Goal: Check status

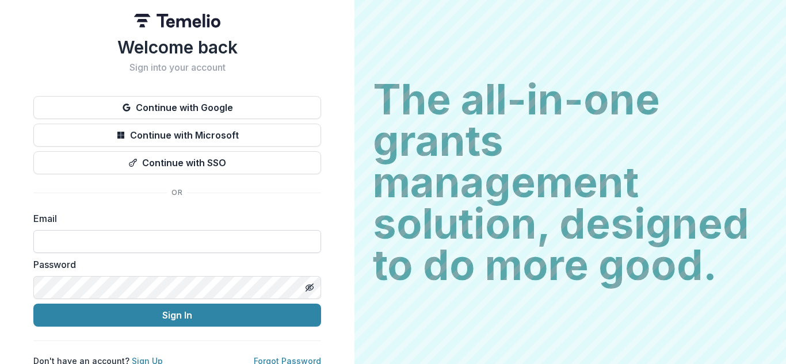
click at [224, 240] on input at bounding box center [177, 241] width 288 height 23
type input "**********"
click at [33, 304] on button "Sign In" at bounding box center [177, 315] width 288 height 23
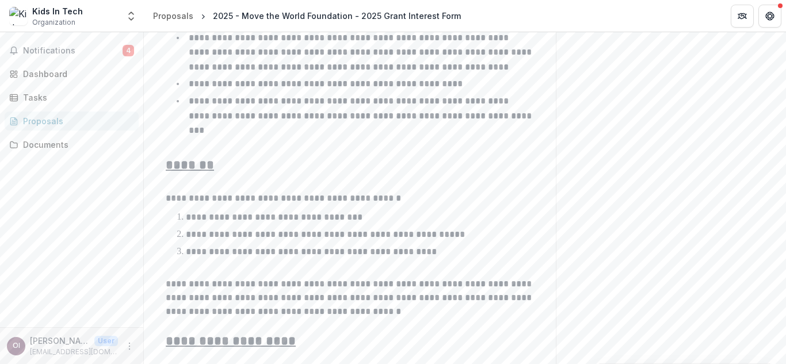
scroll to position [447, 0]
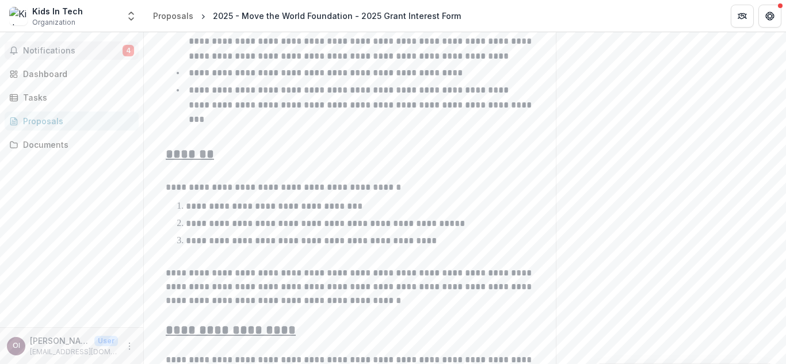
click at [55, 45] on button "Notifications 4" at bounding box center [72, 50] width 134 height 18
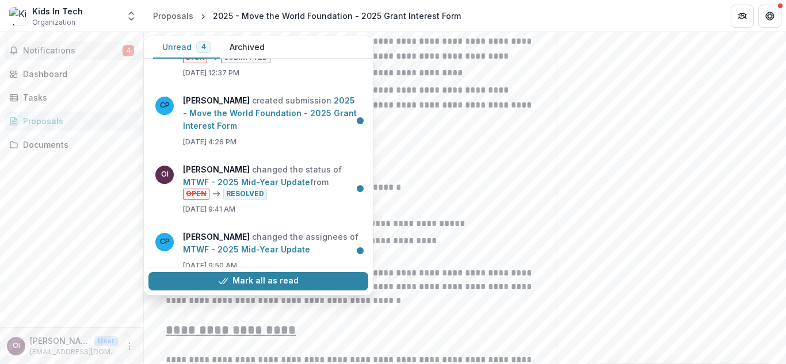
scroll to position [56, 0]
